Goal: Navigation & Orientation: Find specific page/section

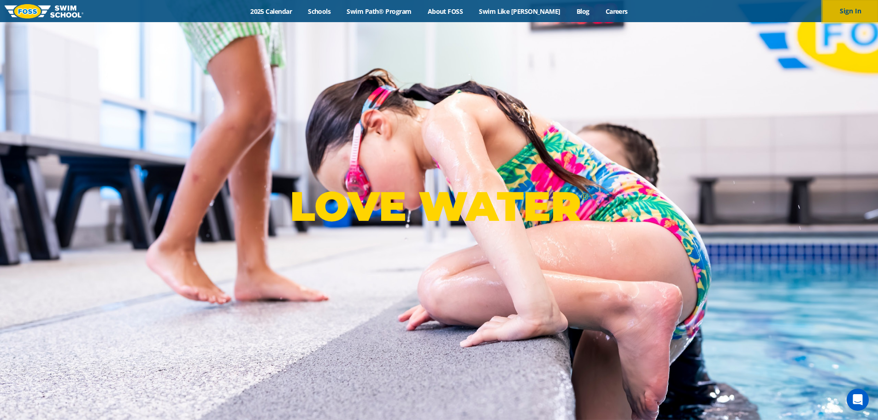
click at [851, 10] on button "Sign In" at bounding box center [850, 11] width 55 height 22
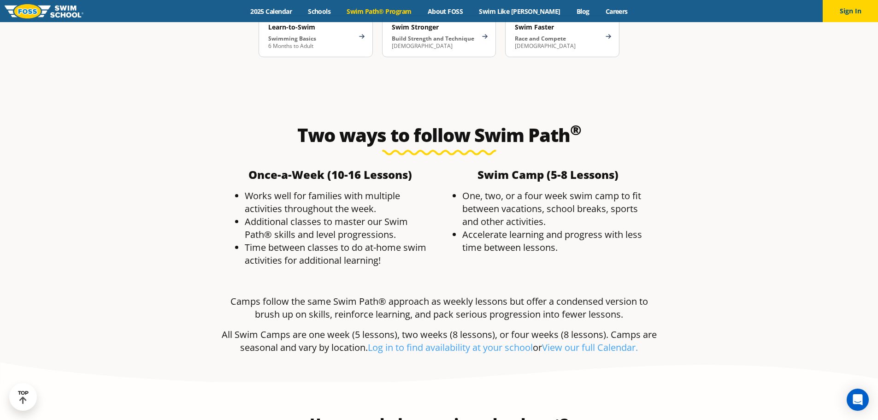
scroll to position [1659, 0]
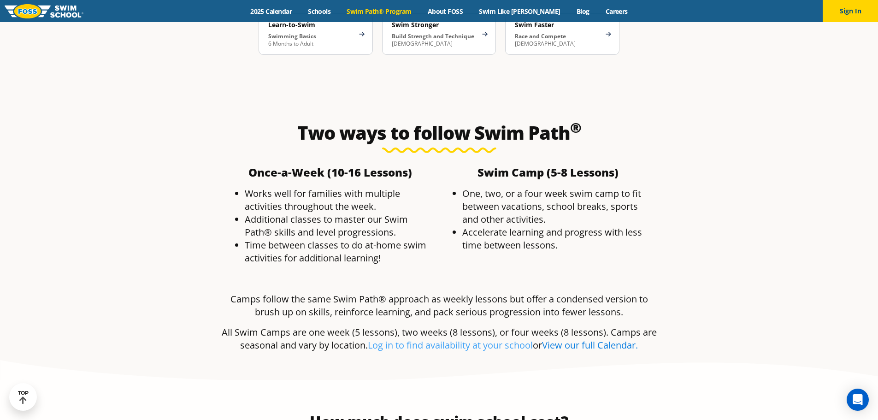
click at [596, 339] on link "View our full Calendar." at bounding box center [590, 345] width 96 height 12
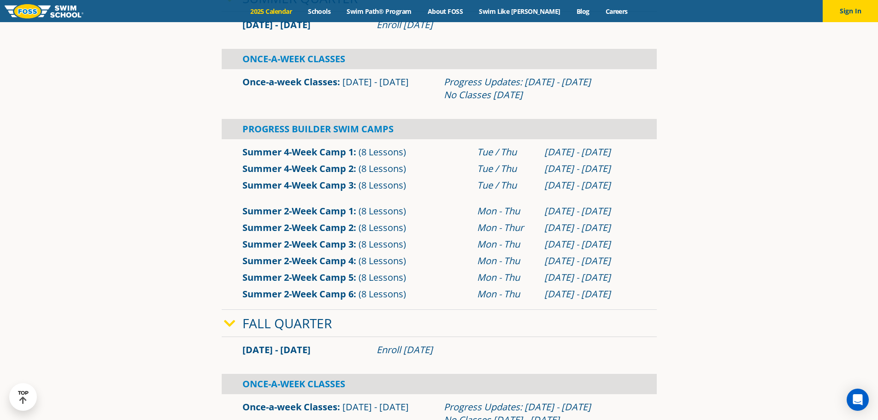
scroll to position [415, 0]
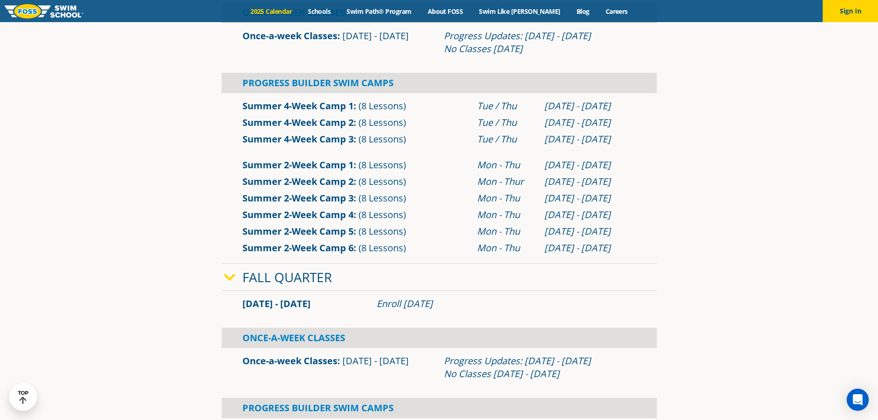
click at [280, 247] on link "Summer 2-Week Camp 6" at bounding box center [297, 248] width 111 height 12
